Goal: Navigation & Orientation: Find specific page/section

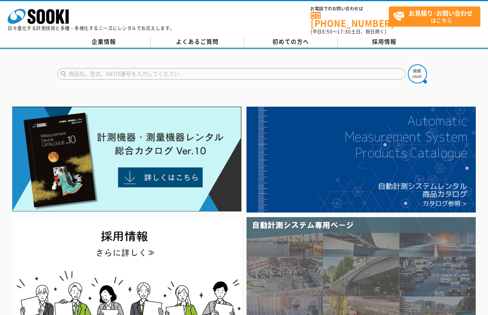
click at [333, 265] on img at bounding box center [361, 276] width 230 height 119
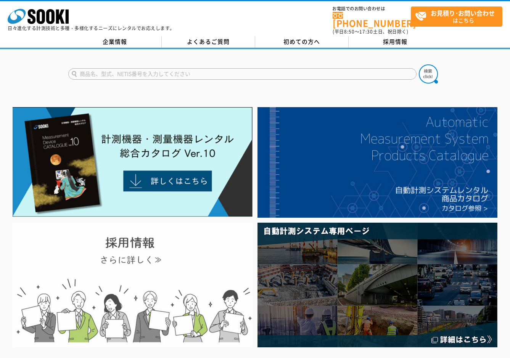
click at [158, 272] on img at bounding box center [133, 285] width 240 height 125
